Goal: Information Seeking & Learning: Find specific fact

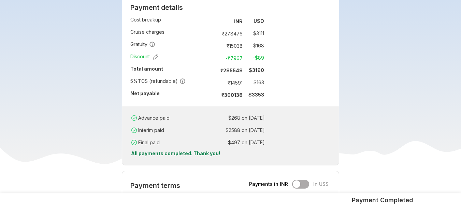
scroll to position [464, 0]
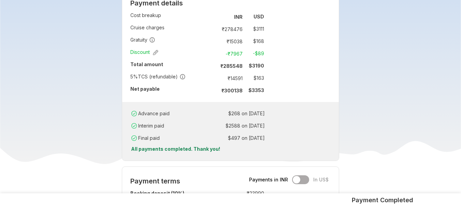
click at [237, 77] on td "₹ 14591" at bounding box center [231, 78] width 29 height 10
copy td "14591"
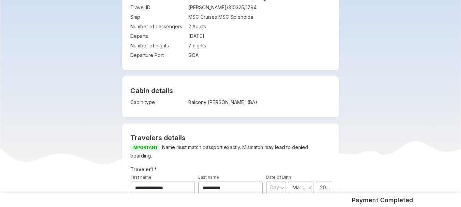
scroll to position [150, 0]
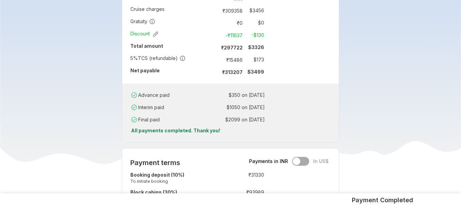
scroll to position [423, 0]
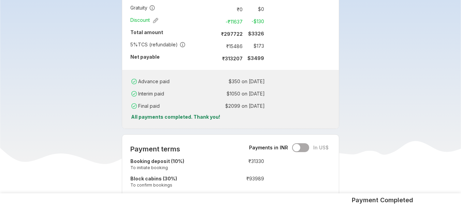
click at [233, 45] on td "₹ 15486" at bounding box center [231, 46] width 29 height 10
copy td "15486"
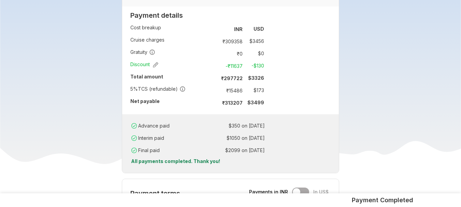
scroll to position [382, 0]
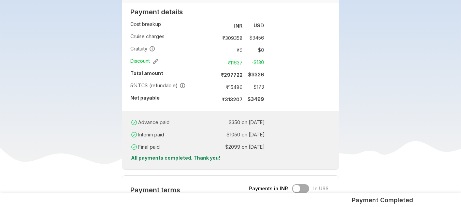
click at [236, 87] on td "₹ 15486" at bounding box center [231, 87] width 29 height 10
copy td "15486"
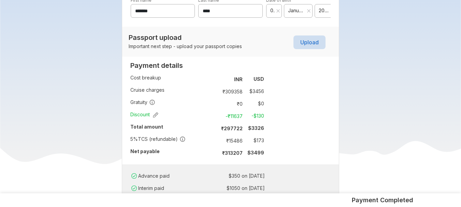
scroll to position [341, 0]
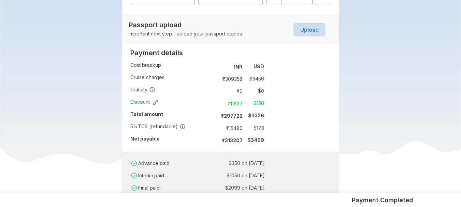
click at [233, 131] on td "₹ 15486" at bounding box center [231, 128] width 29 height 10
copy td "15486"
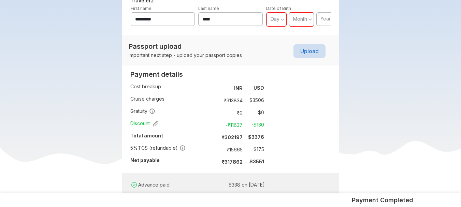
scroll to position [341, 0]
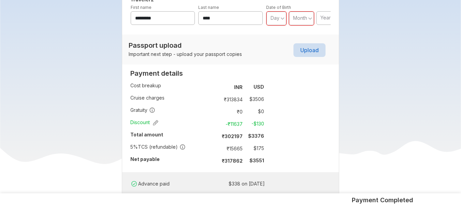
click at [235, 149] on td "₹ 15665" at bounding box center [231, 149] width 29 height 10
copy td "15665"
